Goal: Transaction & Acquisition: Obtain resource

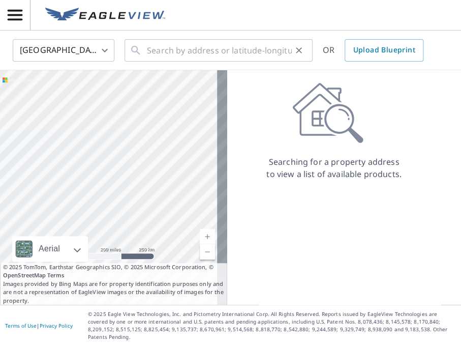
click at [146, 54] on div "​" at bounding box center [219, 50] width 188 height 22
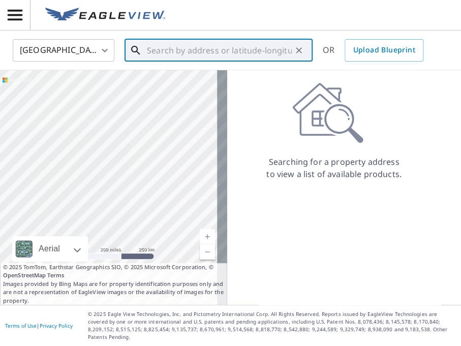
drag, startPoint x: 146, startPoint y: 54, endPoint x: 167, endPoint y: 52, distance: 21.0
paste input "[STREET_ADDRESS][PERSON_NAME]"
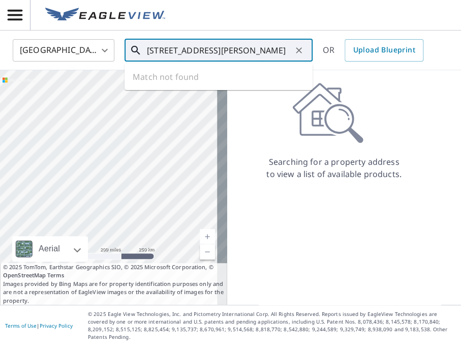
scroll to position [0, 2]
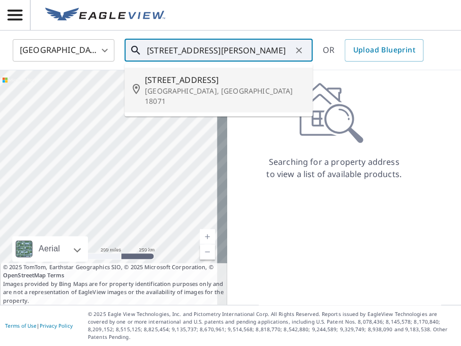
click at [189, 92] on p "[GEOGRAPHIC_DATA], [GEOGRAPHIC_DATA] 18071" at bounding box center [225, 96] width 160 height 20
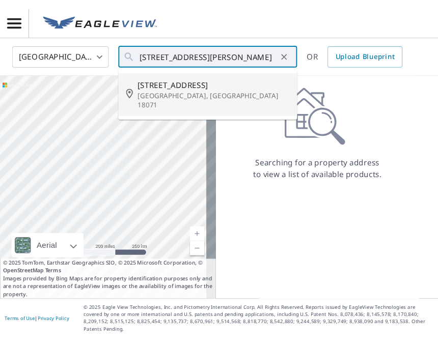
scroll to position [0, 0]
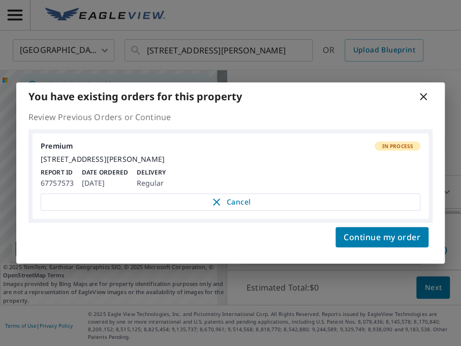
click at [423, 91] on icon at bounding box center [424, 97] width 12 height 12
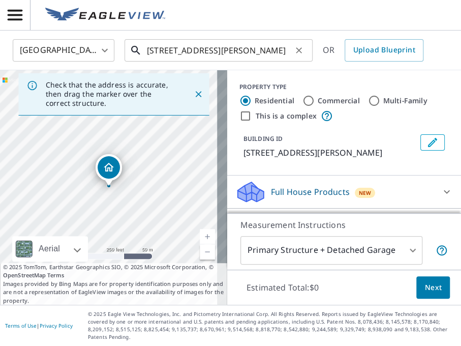
click at [255, 51] on input "[STREET_ADDRESS][PERSON_NAME]" at bounding box center [219, 50] width 145 height 28
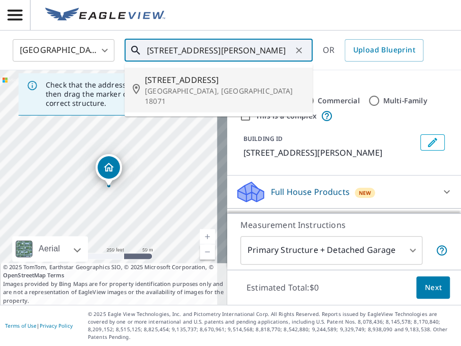
click at [196, 90] on p "[GEOGRAPHIC_DATA], [GEOGRAPHIC_DATA] 18071" at bounding box center [225, 96] width 160 height 20
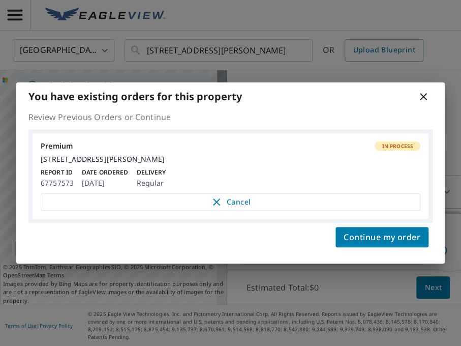
click at [428, 93] on icon at bounding box center [424, 97] width 12 height 12
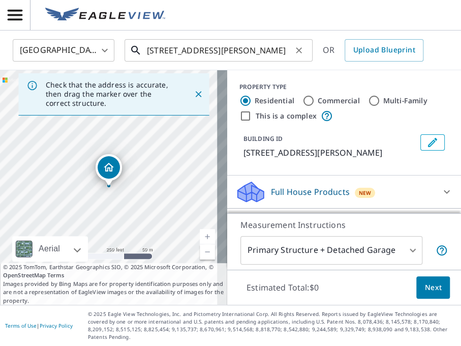
click at [239, 59] on input "[STREET_ADDRESS][PERSON_NAME]" at bounding box center [219, 50] width 145 height 28
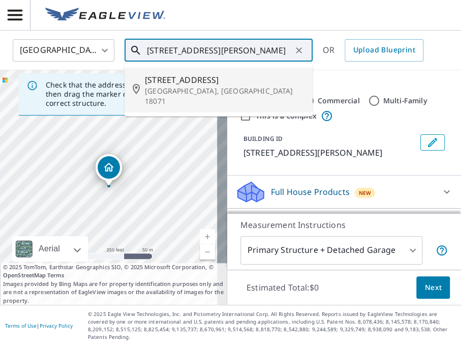
click at [239, 59] on input "[STREET_ADDRESS][PERSON_NAME]" at bounding box center [219, 50] width 145 height 28
paste input "[STREET_ADDRESS][PERSON_NAME]"
click at [200, 86] on p "[PERSON_NAME][GEOGRAPHIC_DATA], [GEOGRAPHIC_DATA] 18702" at bounding box center [225, 96] width 160 height 20
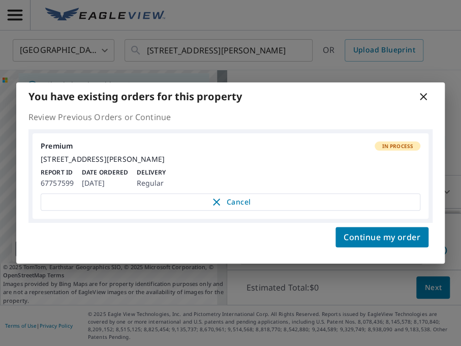
click at [424, 93] on icon at bounding box center [424, 97] width 12 height 12
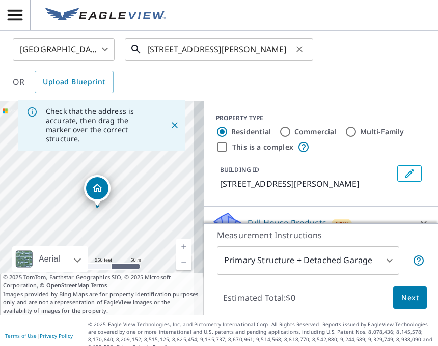
click at [203, 54] on input "[STREET_ADDRESS][PERSON_NAME]" at bounding box center [219, 49] width 145 height 28
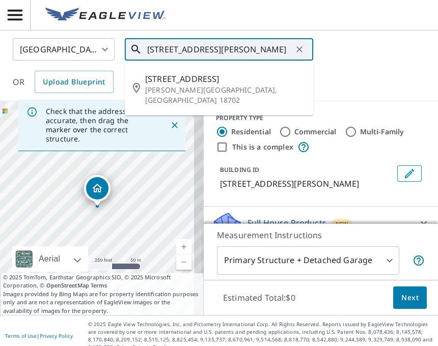
click at [203, 53] on input "[STREET_ADDRESS][PERSON_NAME]" at bounding box center [219, 49] width 145 height 28
drag, startPoint x: 203, startPoint y: 53, endPoint x: 196, endPoint y: 48, distance: 8.5
click at [196, 48] on input "[STREET_ADDRESS][PERSON_NAME]" at bounding box center [219, 49] width 145 height 28
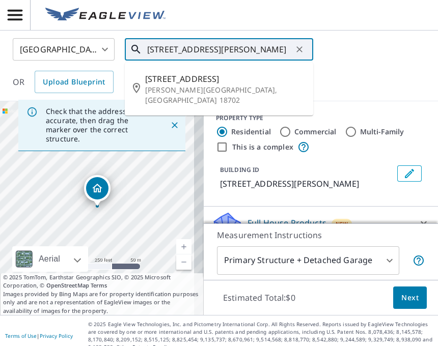
paste input "[STREET_ADDRESS][PERSON_NAME]"
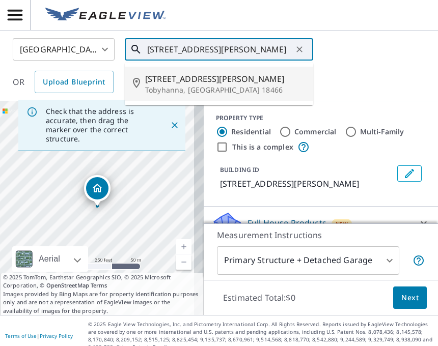
click at [197, 95] on li "[STREET_ADDRESS][PERSON_NAME]" at bounding box center [219, 84] width 188 height 35
type input "[STREET_ADDRESS][PERSON_NAME]"
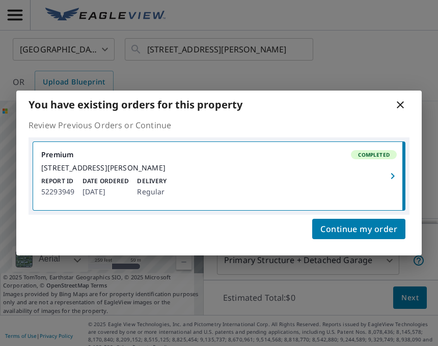
click at [390, 171] on icon "button" at bounding box center [392, 176] width 12 height 12
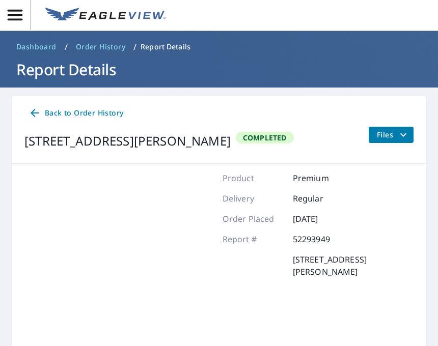
click at [384, 136] on span "Files" at bounding box center [392, 135] width 33 height 12
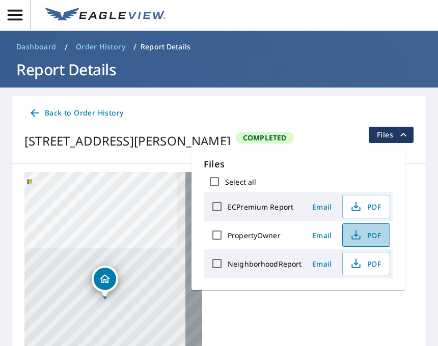
click at [369, 233] on span "PDF" at bounding box center [364, 235] width 33 height 12
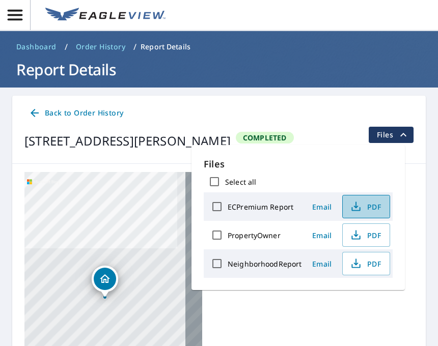
click at [369, 207] on span "PDF" at bounding box center [364, 206] width 33 height 12
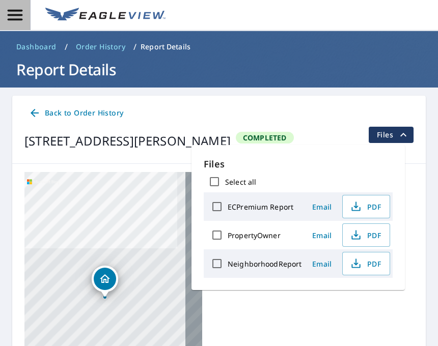
click at [16, 14] on icon "button" at bounding box center [15, 15] width 15 height 11
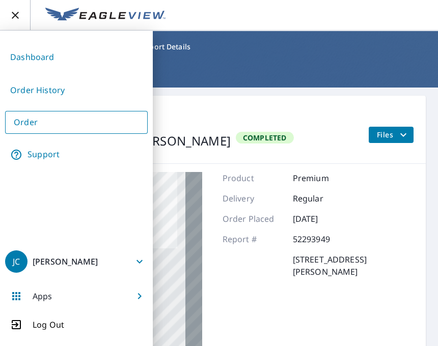
click at [40, 122] on link "Order" at bounding box center [76, 122] width 142 height 23
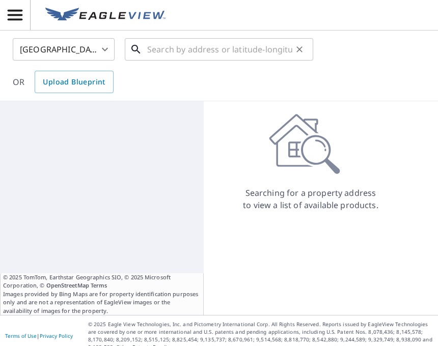
click at [207, 51] on input "text" at bounding box center [219, 49] width 145 height 28
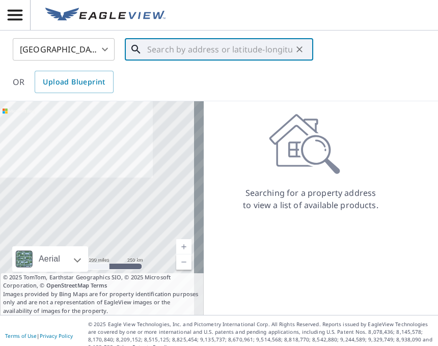
paste input "[STREET_ADDRESS][US_STATE]"
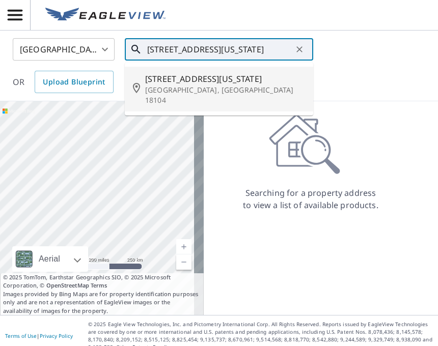
click at [222, 84] on span "[STREET_ADDRESS][US_STATE]" at bounding box center [225, 79] width 160 height 12
type input "[STREET_ADDRESS][US_STATE]"
